Goal: Task Accomplishment & Management: Use online tool/utility

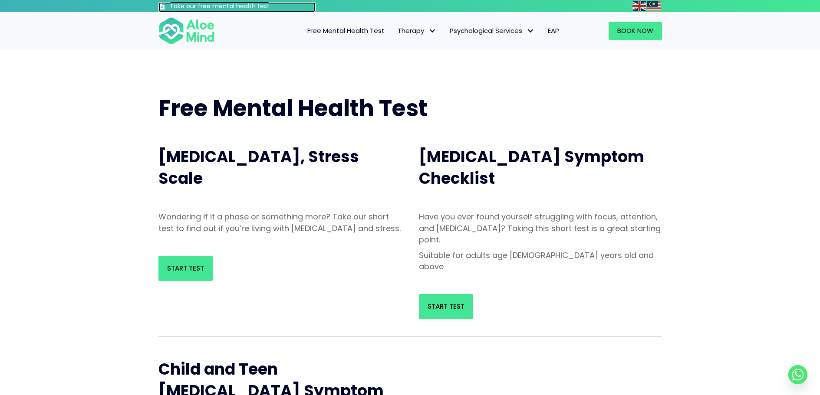
click at [159, 5] on span at bounding box center [161, 6] width 7 height 7
click at [653, 3] on img at bounding box center [654, 6] width 14 height 10
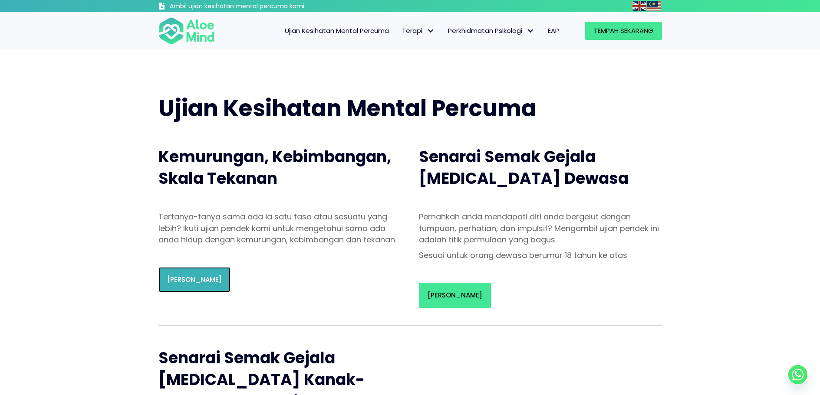
click at [166, 293] on link "Mulakan Ujian" at bounding box center [194, 279] width 72 height 25
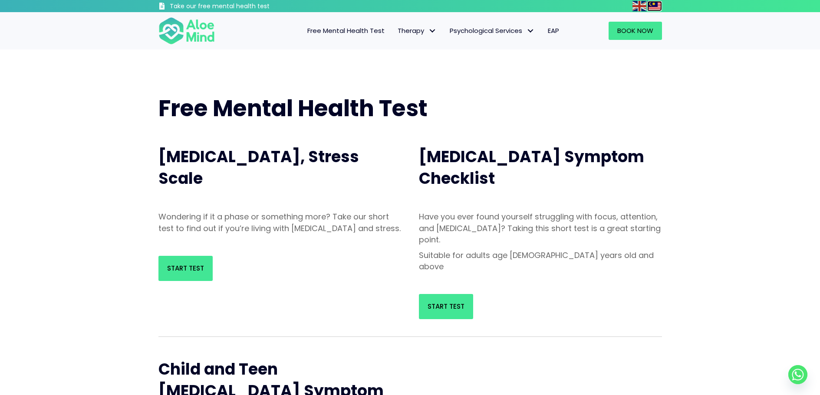
click at [647, 7] on img at bounding box center [654, 6] width 14 height 10
click at [655, 5] on img at bounding box center [654, 6] width 14 height 10
click at [641, 7] on img at bounding box center [639, 6] width 14 height 10
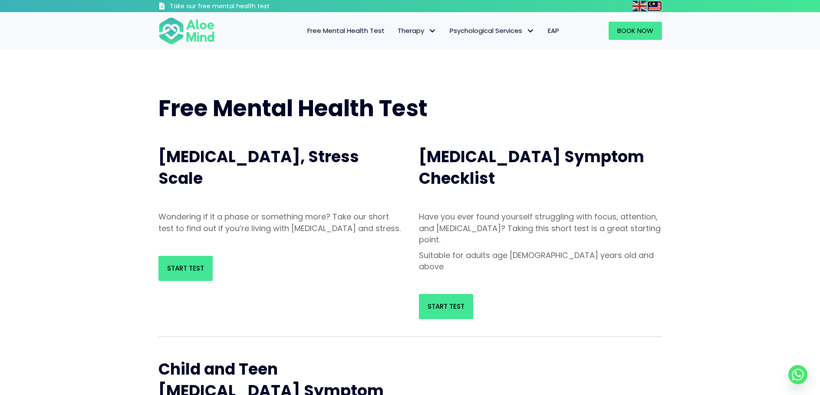
click at [656, 5] on img at bounding box center [654, 6] width 14 height 10
click at [653, 8] on img at bounding box center [654, 6] width 14 height 10
